Goal: Task Accomplishment & Management: Use online tool/utility

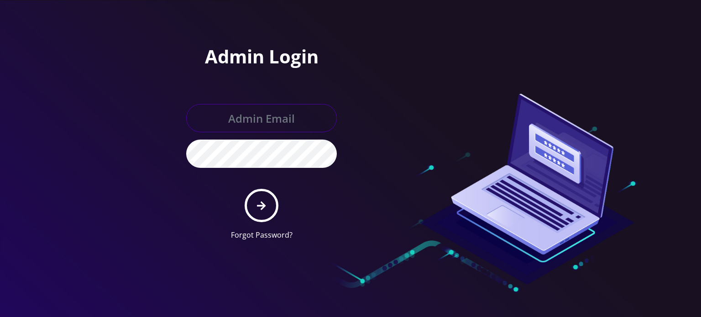
type input "[EMAIL_ADDRESS][DOMAIN_NAME]"
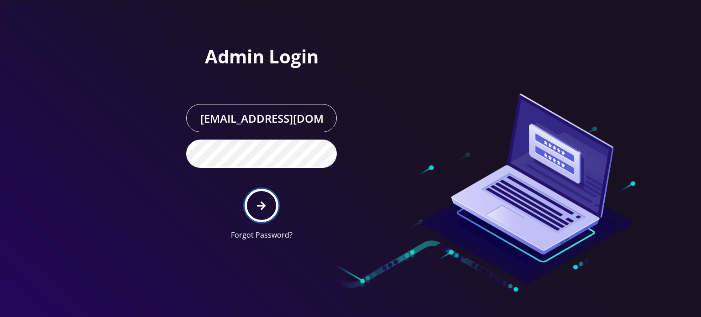
click at [257, 203] on icon "submit" at bounding box center [261, 206] width 9 height 10
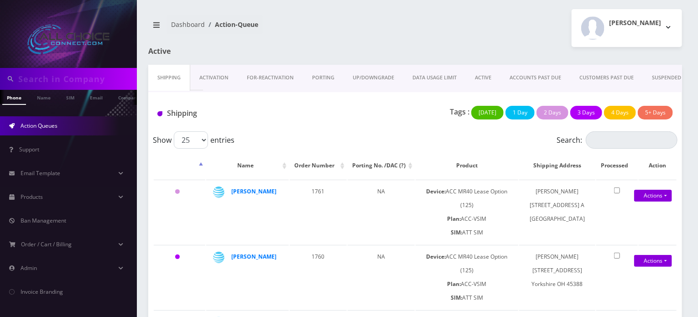
click at [37, 85] on input "text" at bounding box center [76, 78] width 116 height 17
paste input "GOOCH"
type input "GOOCH"
click at [42, 95] on link "Name" at bounding box center [43, 97] width 23 height 15
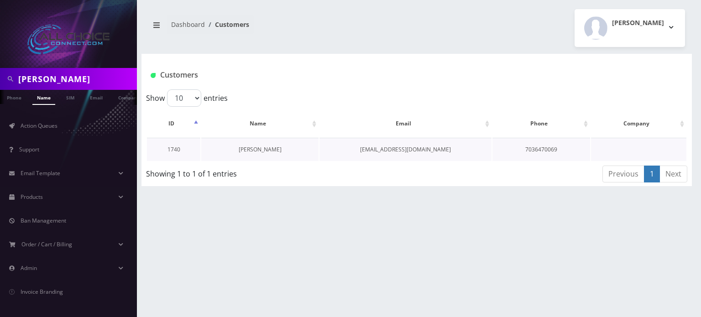
click at [268, 150] on link "[PERSON_NAME]" at bounding box center [260, 150] width 43 height 8
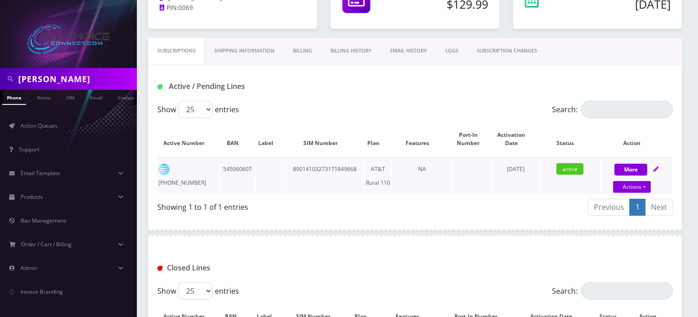
scroll to position [128, 0]
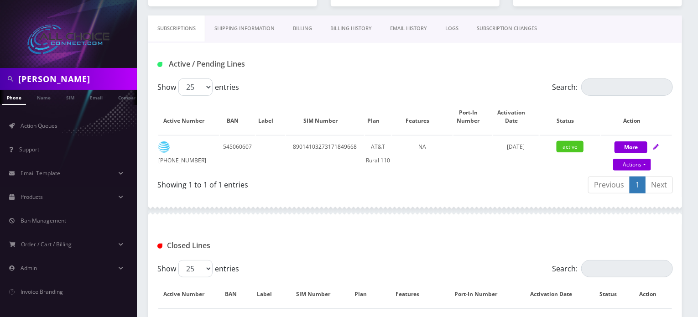
click at [344, 38] on link "Billing History" at bounding box center [351, 29] width 60 height 26
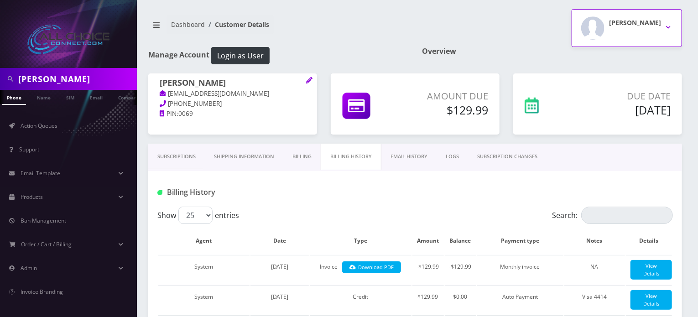
click at [605, 27] on img "button" at bounding box center [592, 27] width 23 height 23
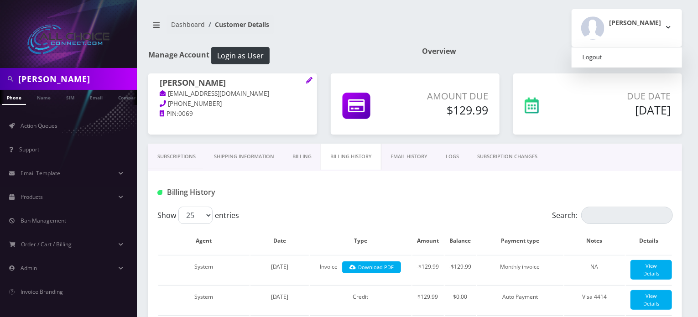
click at [627, 58] on link "Logout" at bounding box center [627, 57] width 110 height 13
